Goal: Task Accomplishment & Management: Use online tool/utility

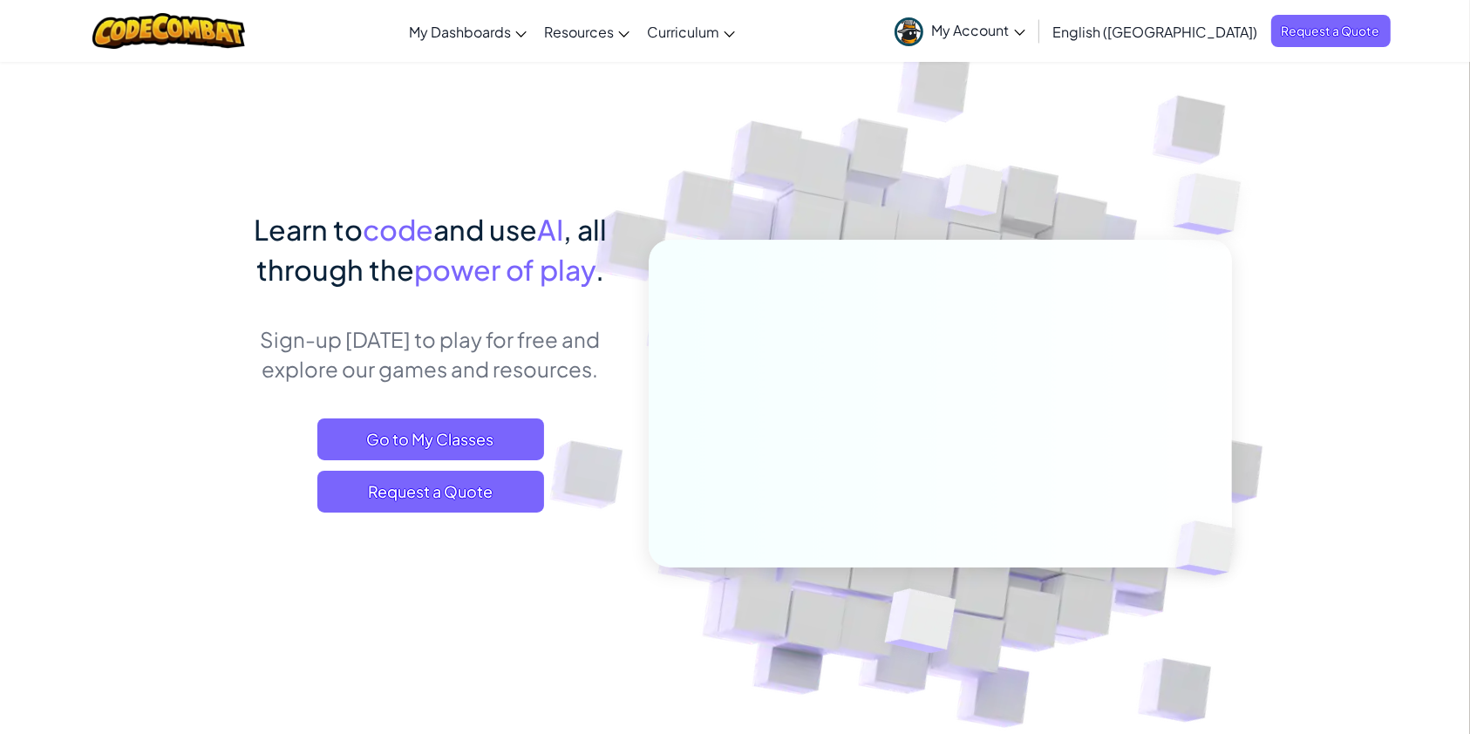
drag, startPoint x: 1094, startPoint y: 43, endPoint x: 1088, endPoint y: 76, distance: 33.7
click at [1034, 43] on link "My Account" at bounding box center [960, 30] width 148 height 55
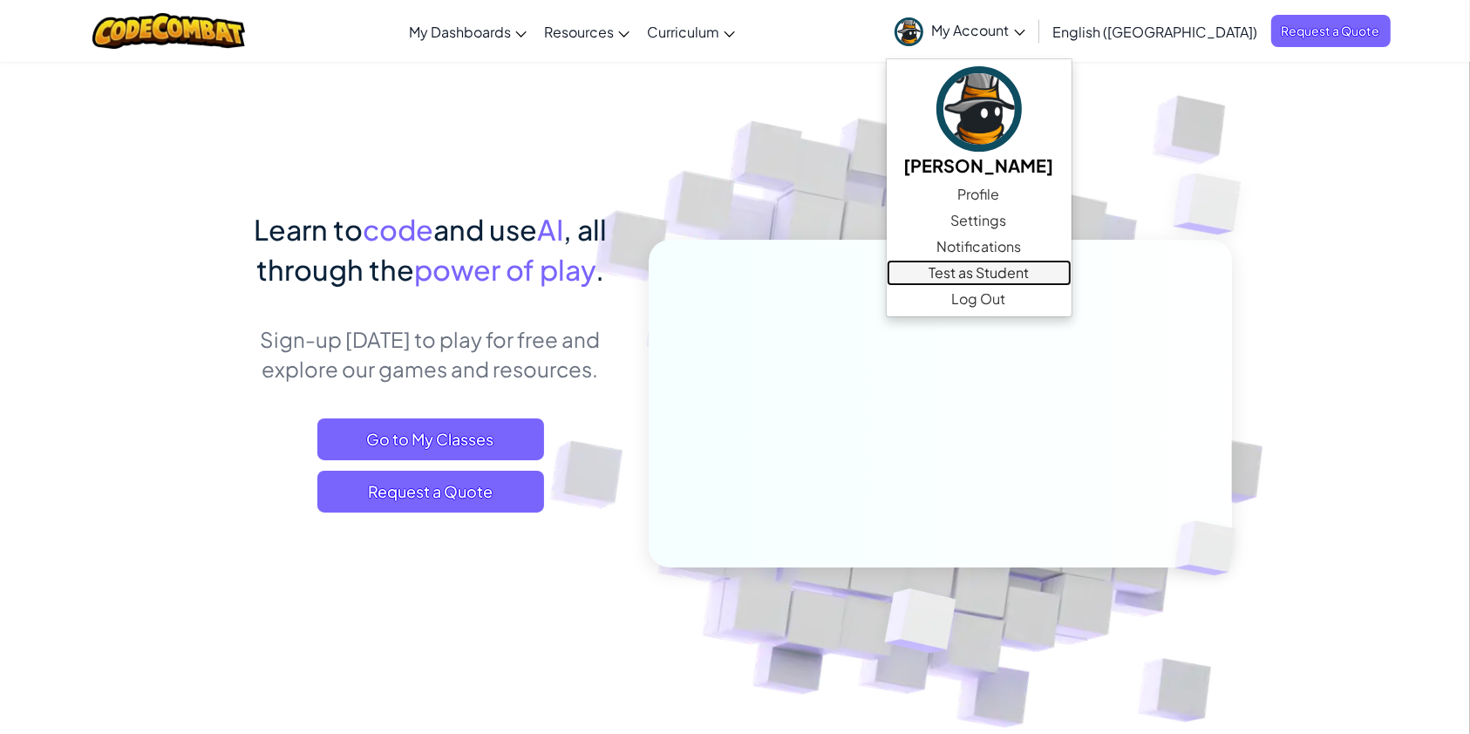
click at [1033, 271] on link "Test as Student" at bounding box center [979, 273] width 185 height 26
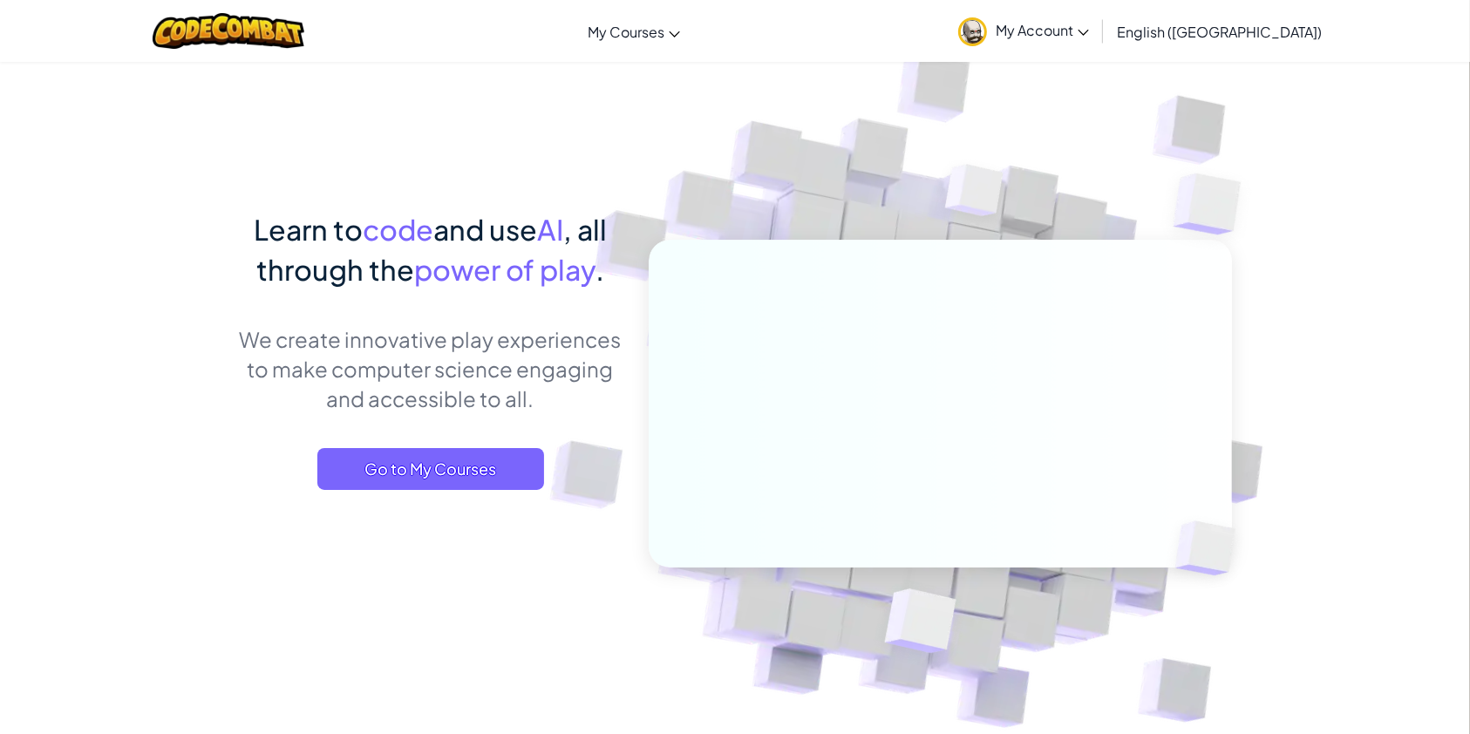
click at [1098, 40] on link "My Account" at bounding box center [1024, 30] width 148 height 55
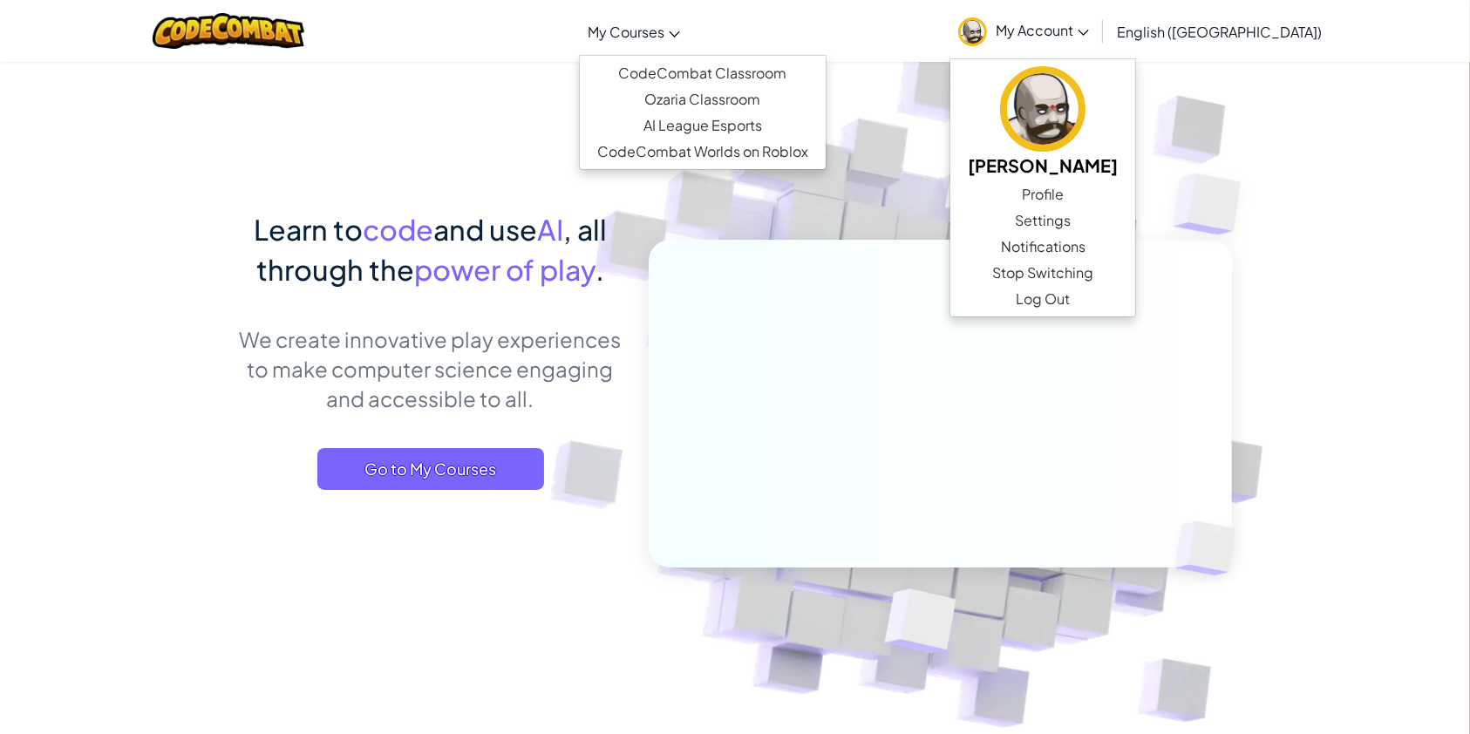
click at [664, 39] on span "My Courses" at bounding box center [626, 32] width 77 height 18
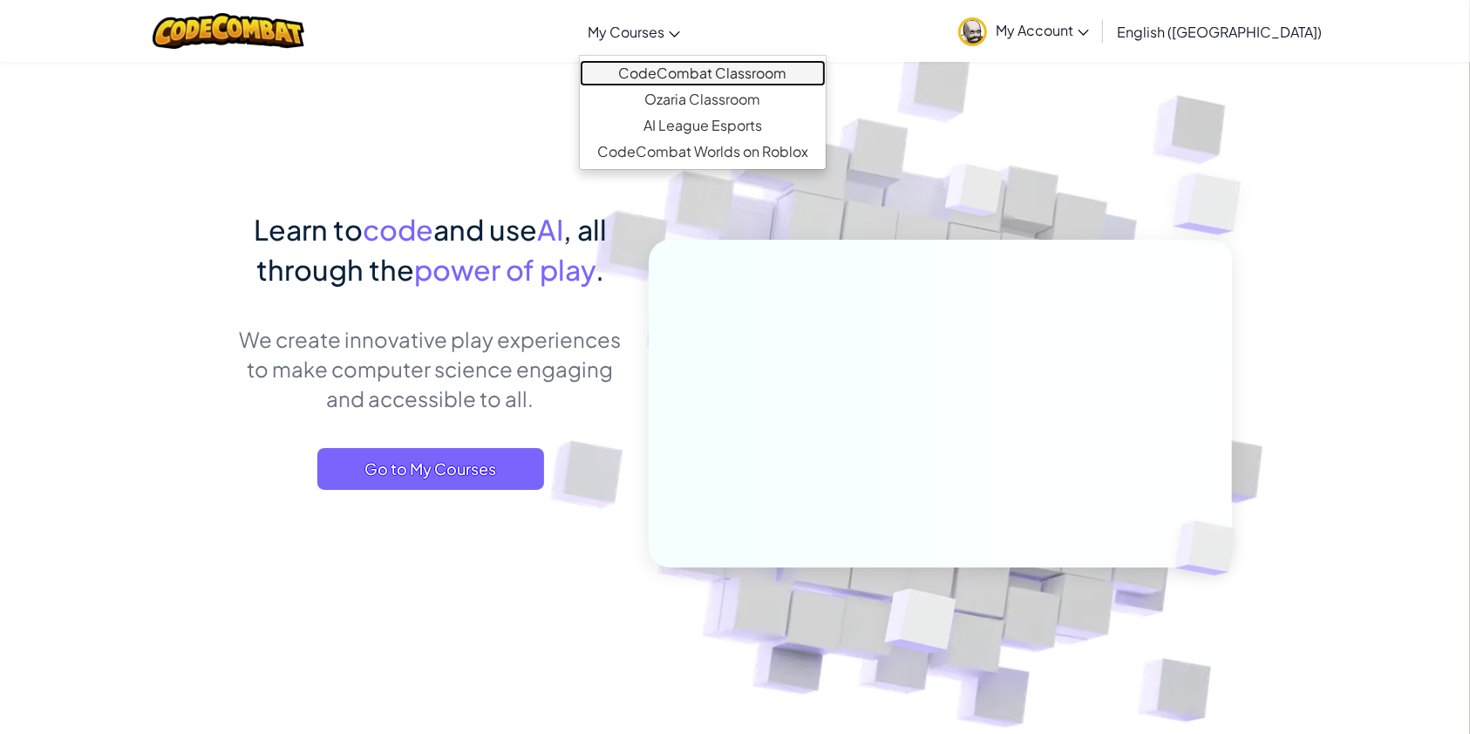
click at [678, 73] on link "CodeCombat Classroom" at bounding box center [703, 73] width 246 height 26
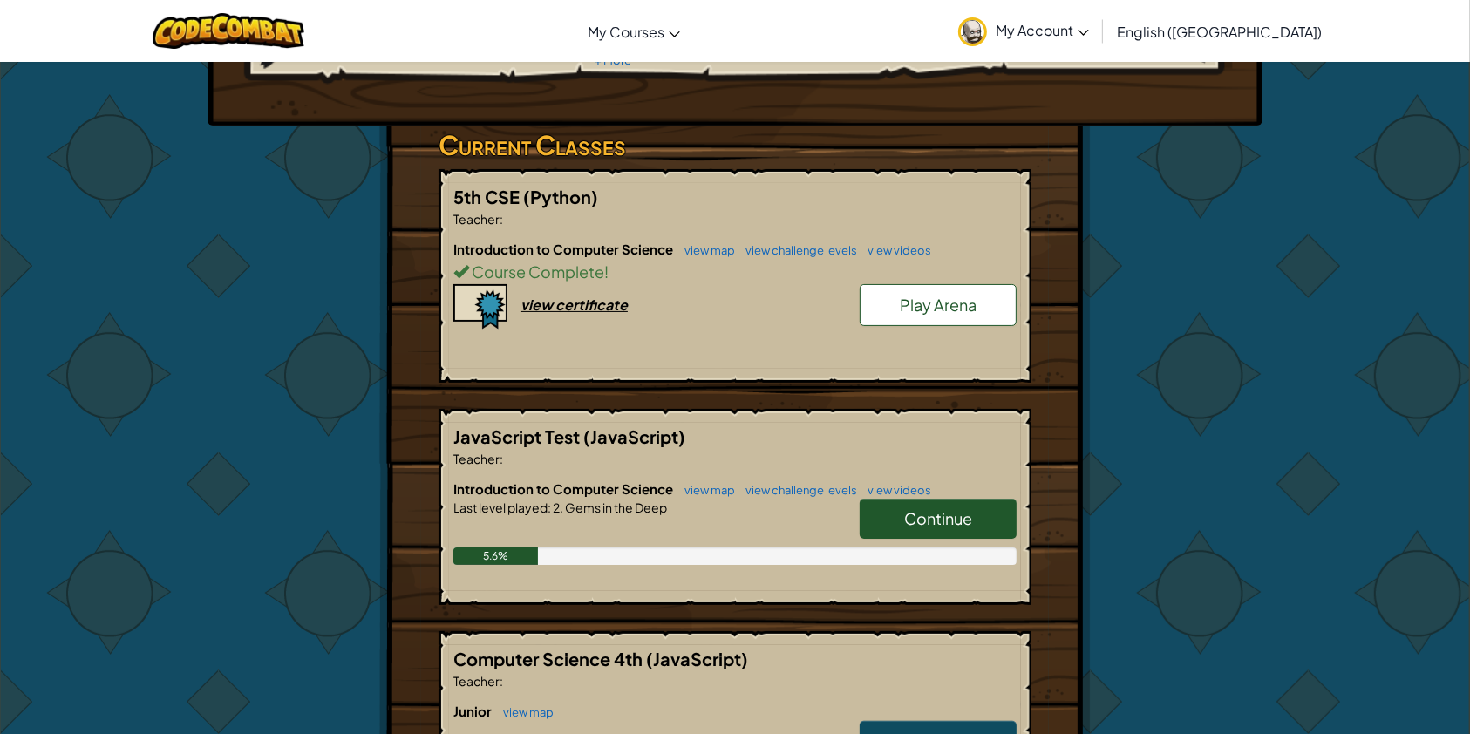
scroll to position [349, 0]
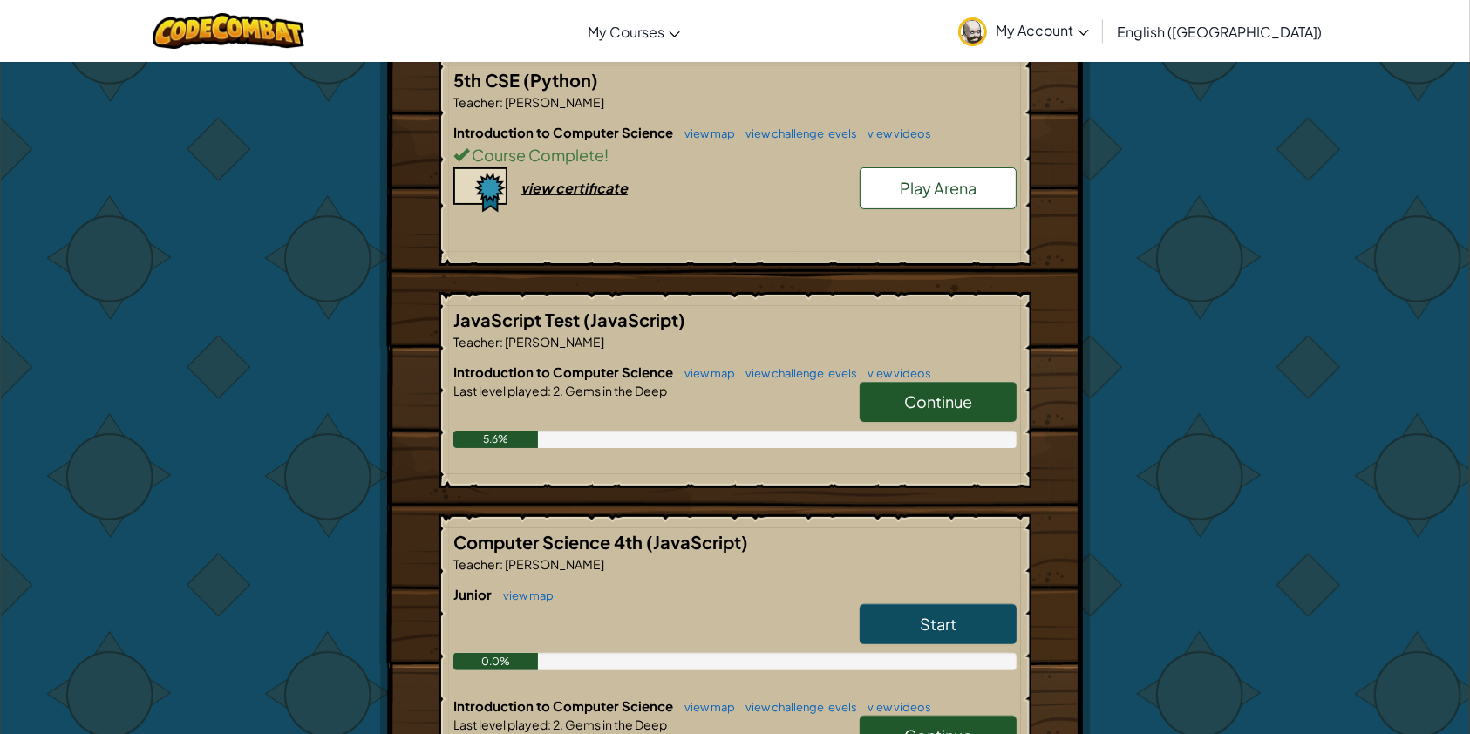
drag, startPoint x: 946, startPoint y: 407, endPoint x: 835, endPoint y: 439, distance: 116.2
click at [945, 408] on span "Continue" at bounding box center [938, 402] width 68 height 20
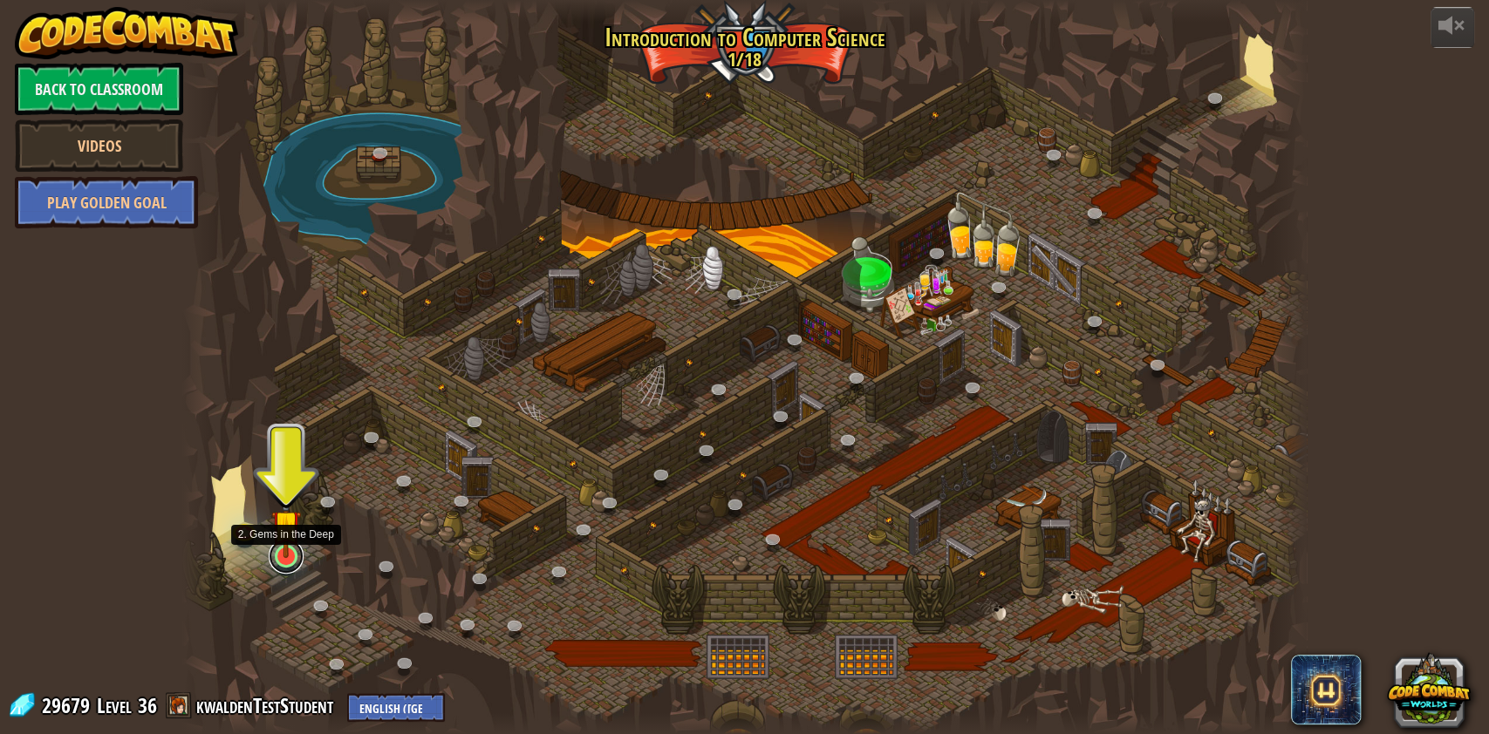
click at [290, 563] on link at bounding box center [286, 556] width 35 height 35
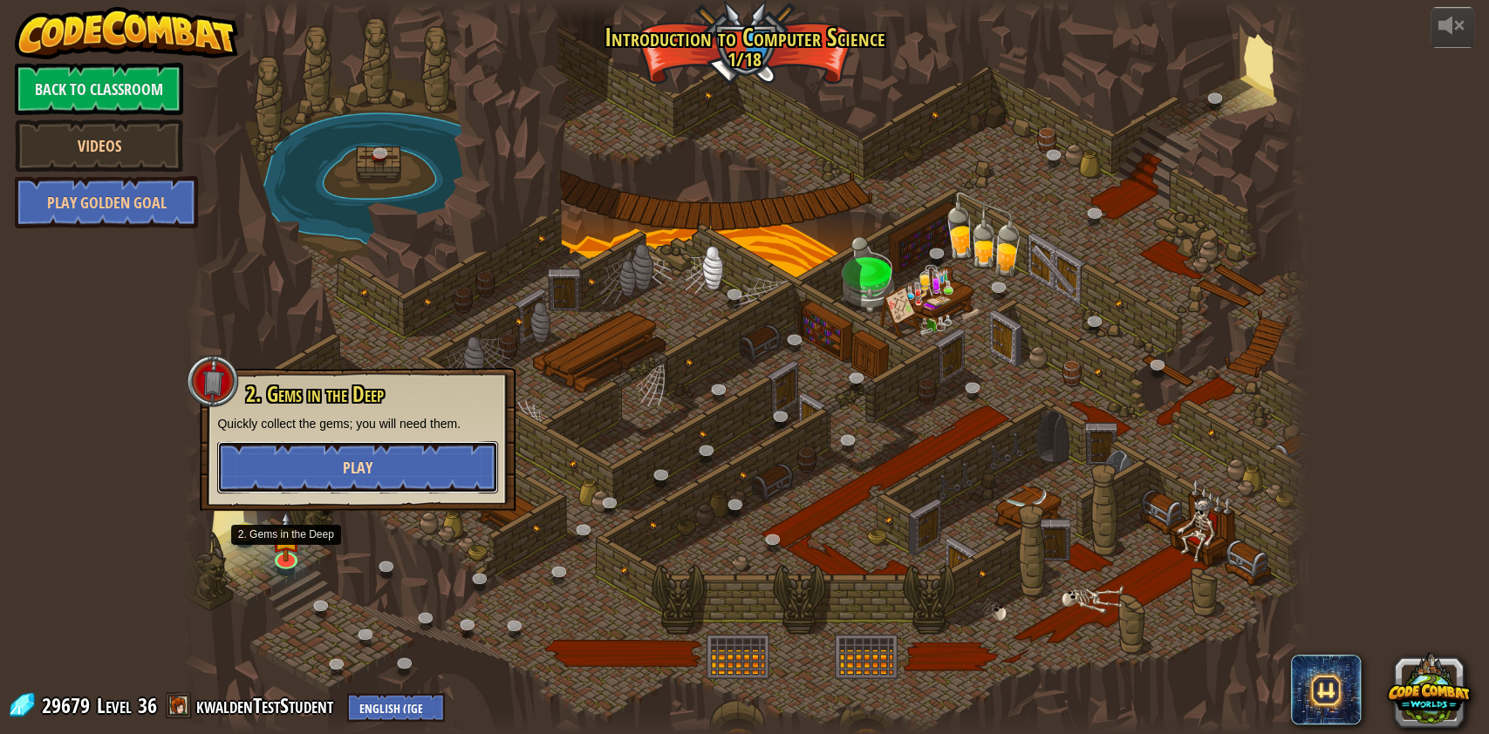
click at [349, 462] on span "Play" at bounding box center [358, 468] width 30 height 22
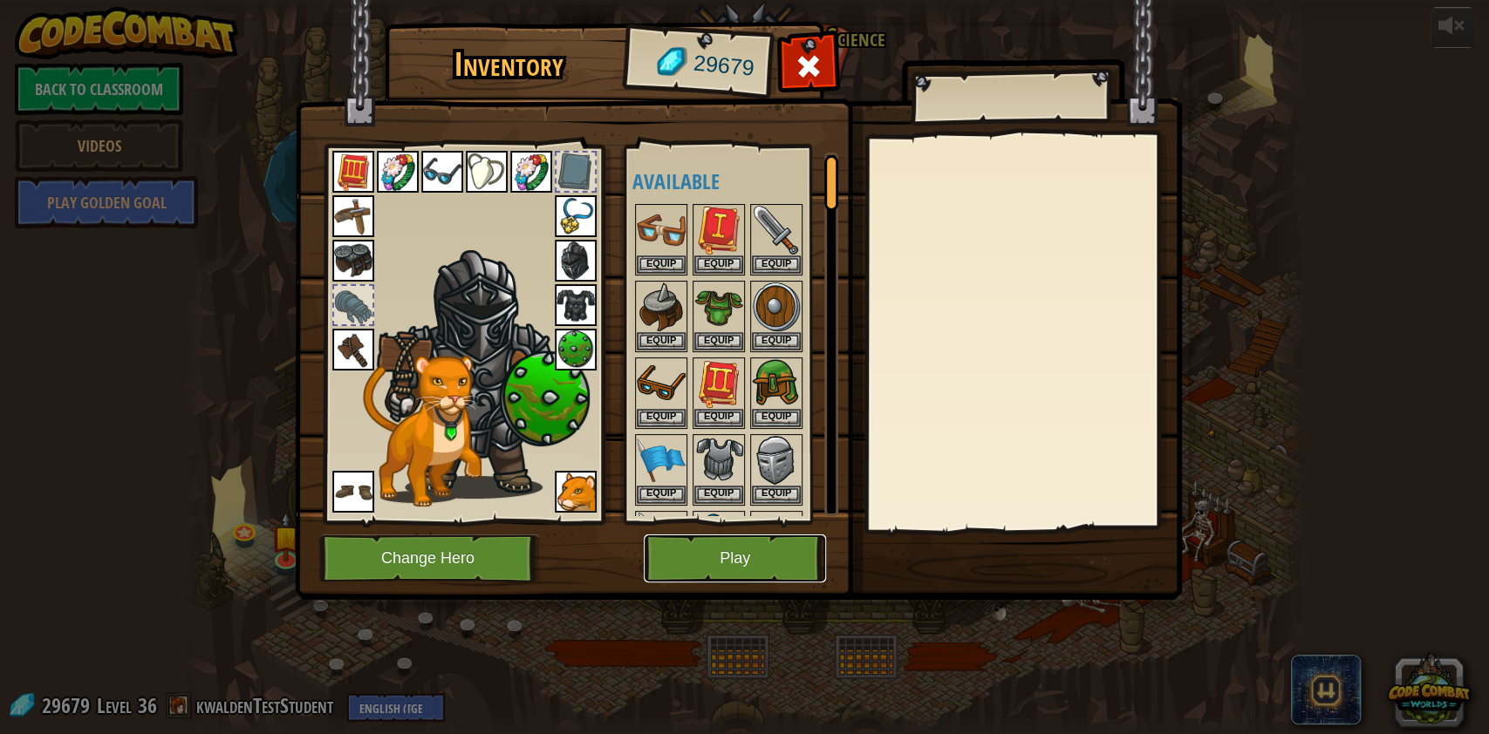
click at [755, 548] on button "Play" at bounding box center [735, 559] width 182 height 48
